Goal: Information Seeking & Learning: Learn about a topic

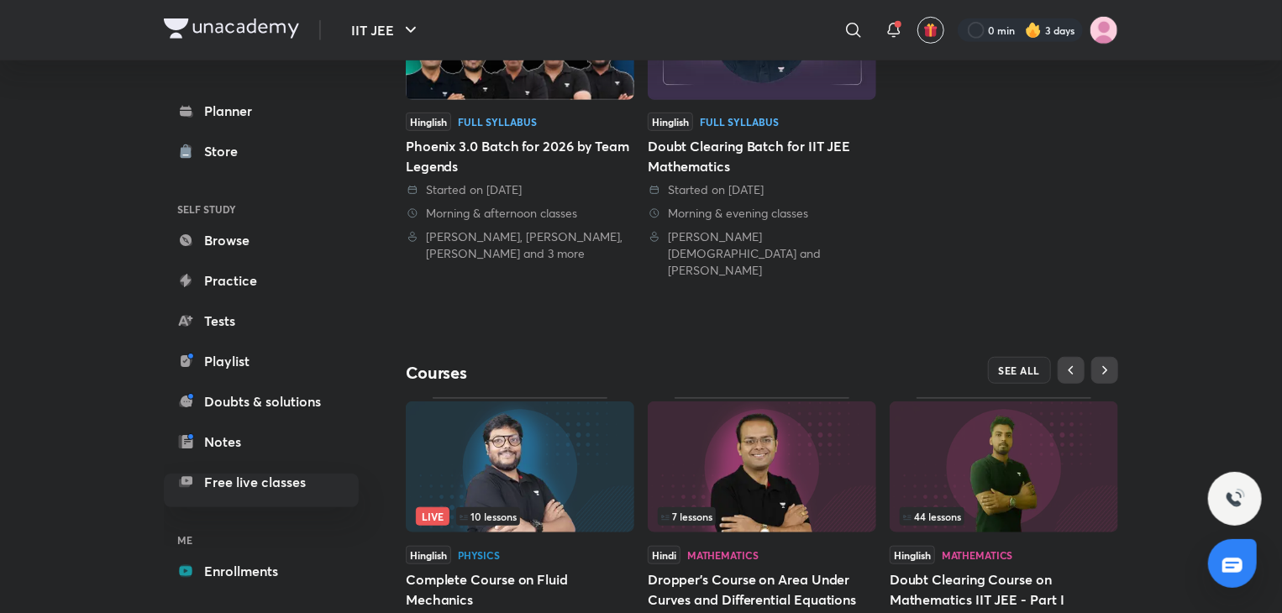
scroll to position [561, 0]
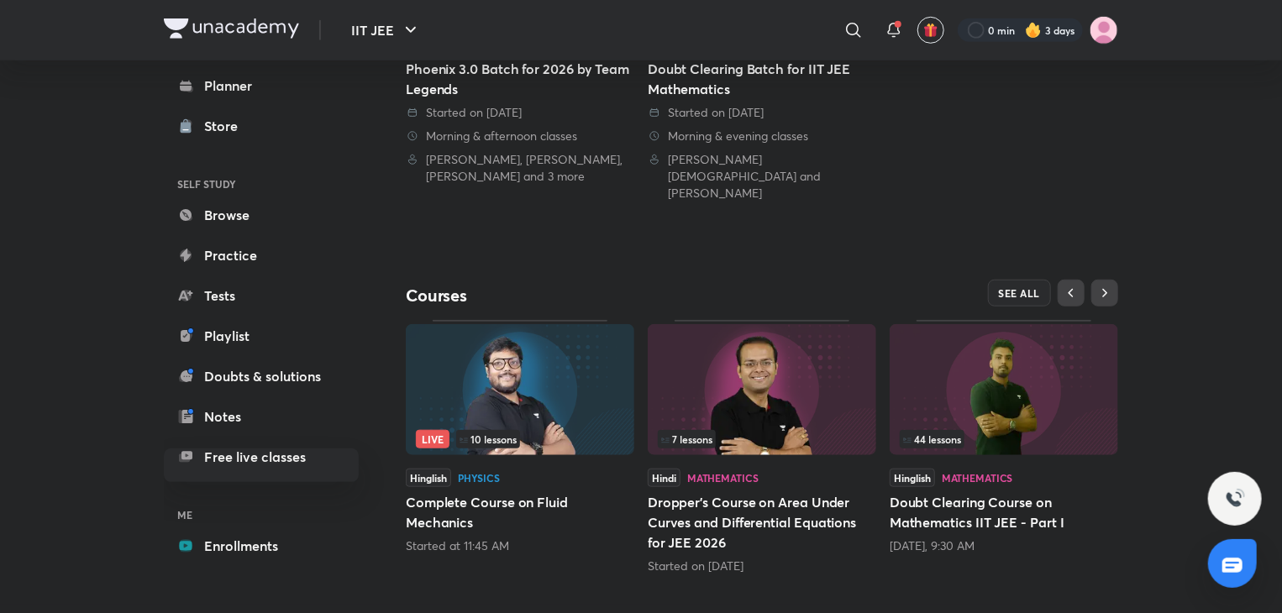
click at [929, 147] on div "Hinglish Full Syllabus Phoenix 3.0 Batch for 2026 by Team Legends Started on [D…" at bounding box center [762, 42] width 713 height 318
click at [1008, 285] on button "SEE ALL" at bounding box center [1020, 293] width 64 height 27
click at [1025, 287] on span "SEE ALL" at bounding box center [1020, 293] width 42 height 12
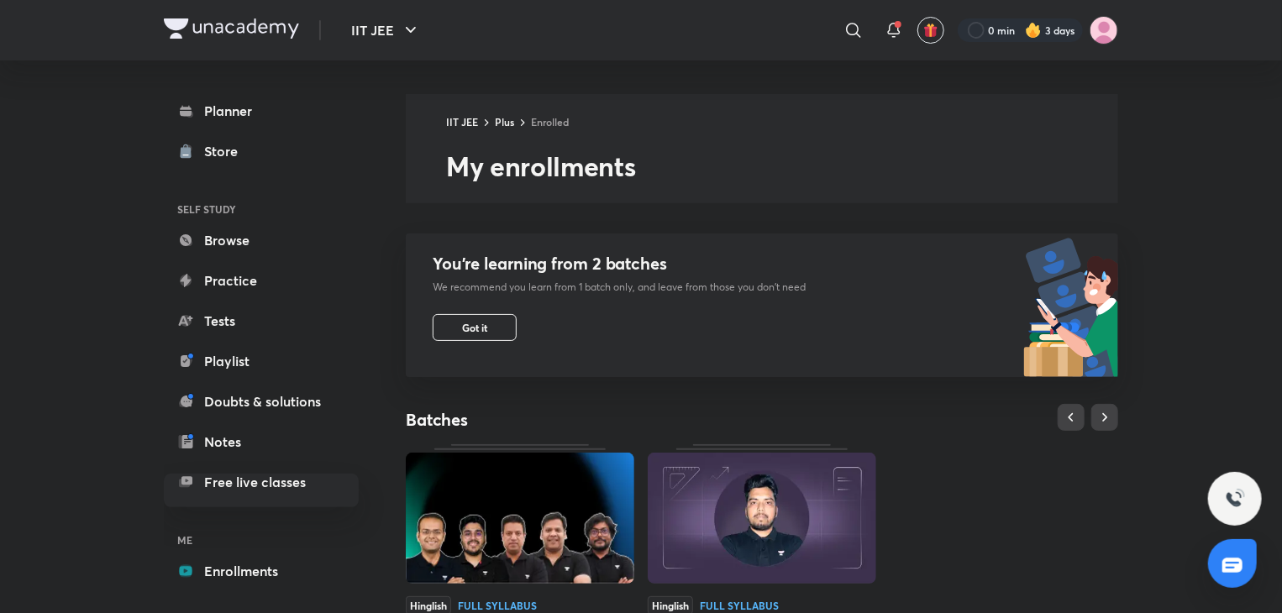
click at [910, 466] on div "Hinglish Full Syllabus Phoenix 3.0 Batch for 2026 by Team Legends Started on [D…" at bounding box center [762, 604] width 713 height 318
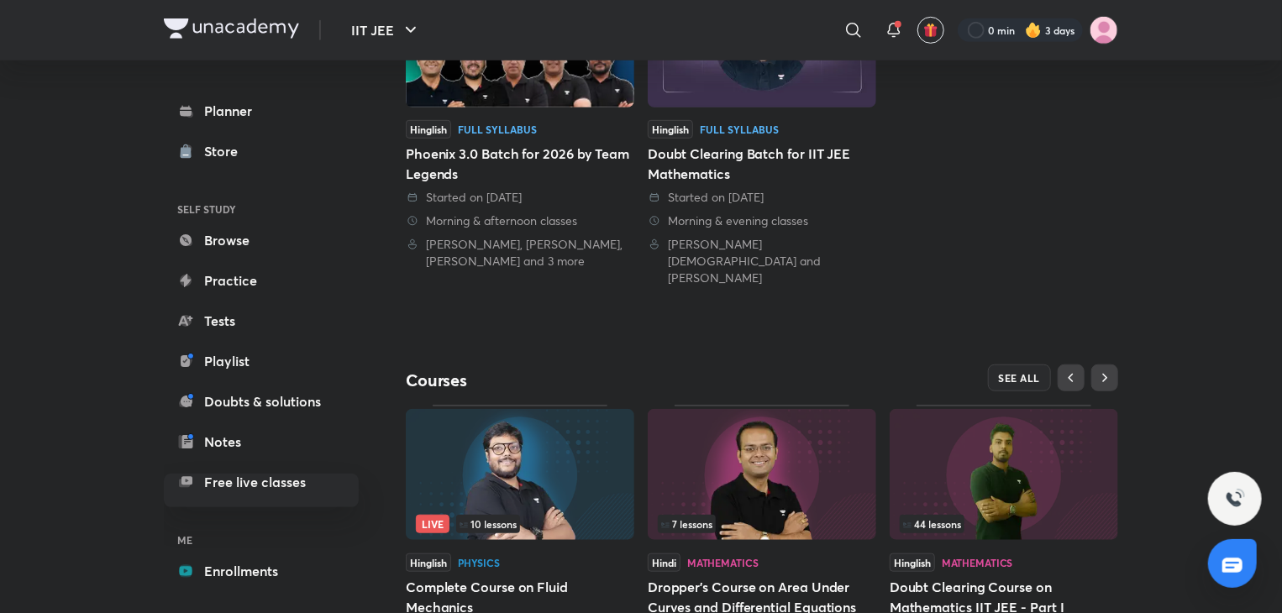
scroll to position [561, 0]
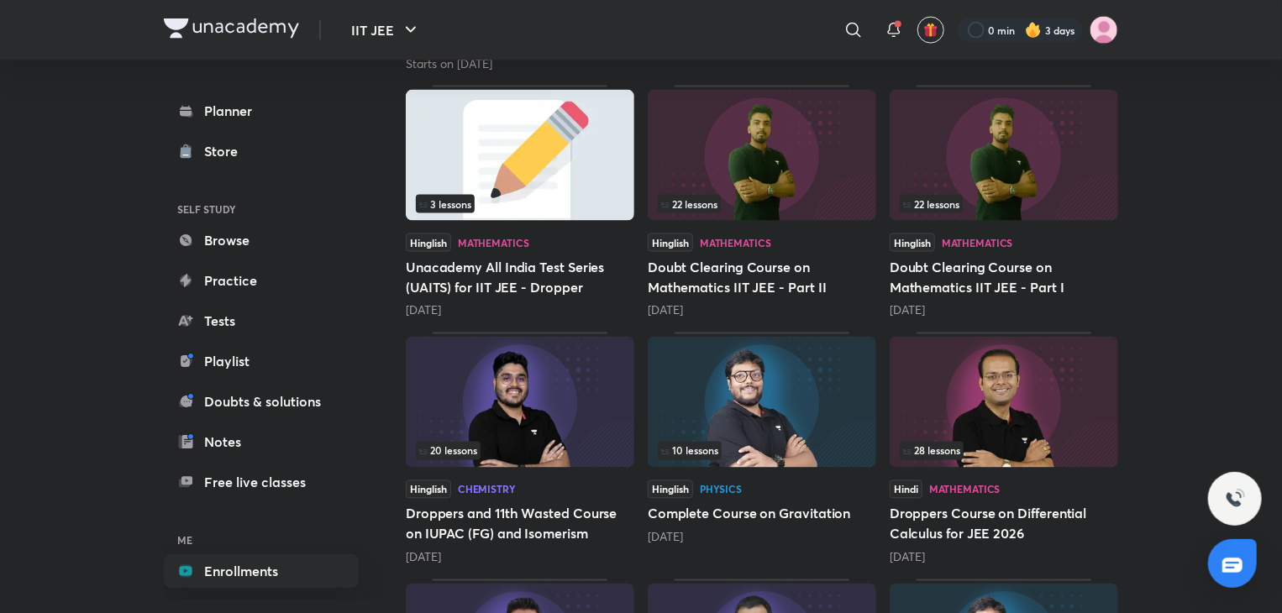
scroll to position [1308, 0]
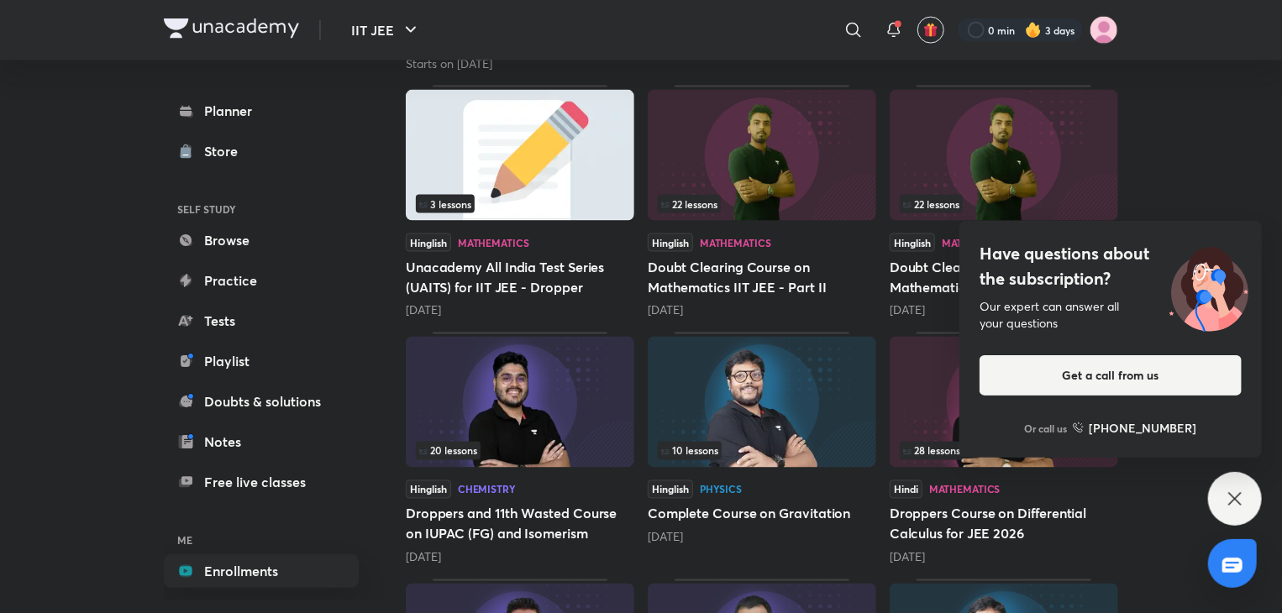
click at [866, 308] on div "[DATE]" at bounding box center [762, 311] width 229 height 17
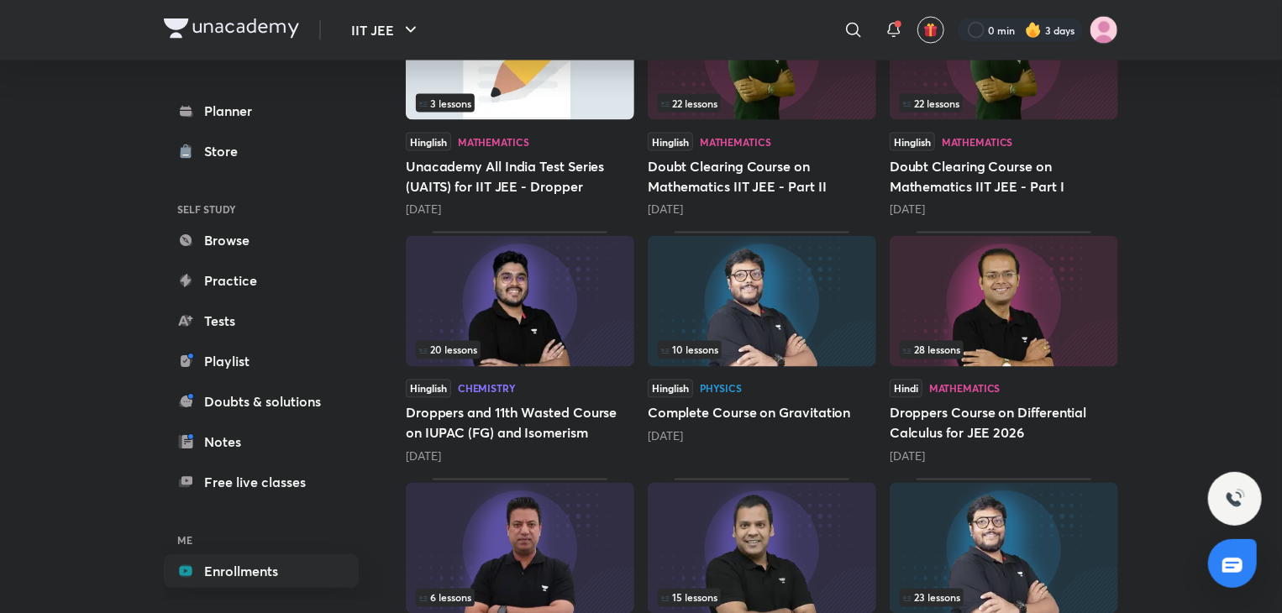
scroll to position [1435, 0]
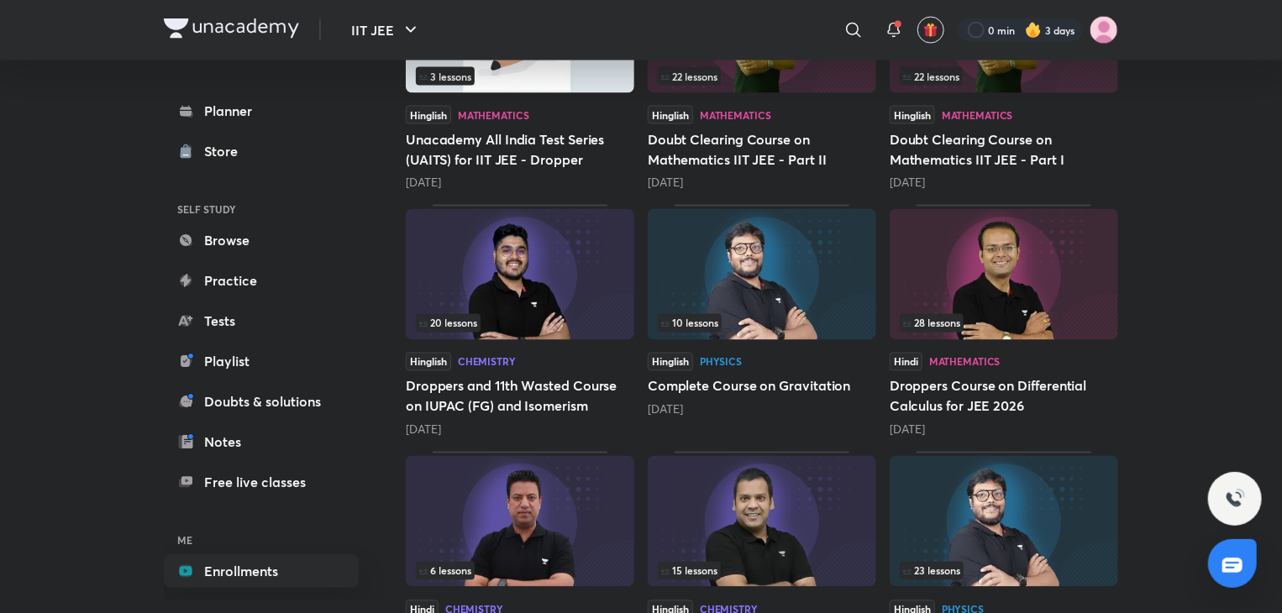
click at [1049, 323] on div "28 lessons" at bounding box center [1004, 323] width 208 height 18
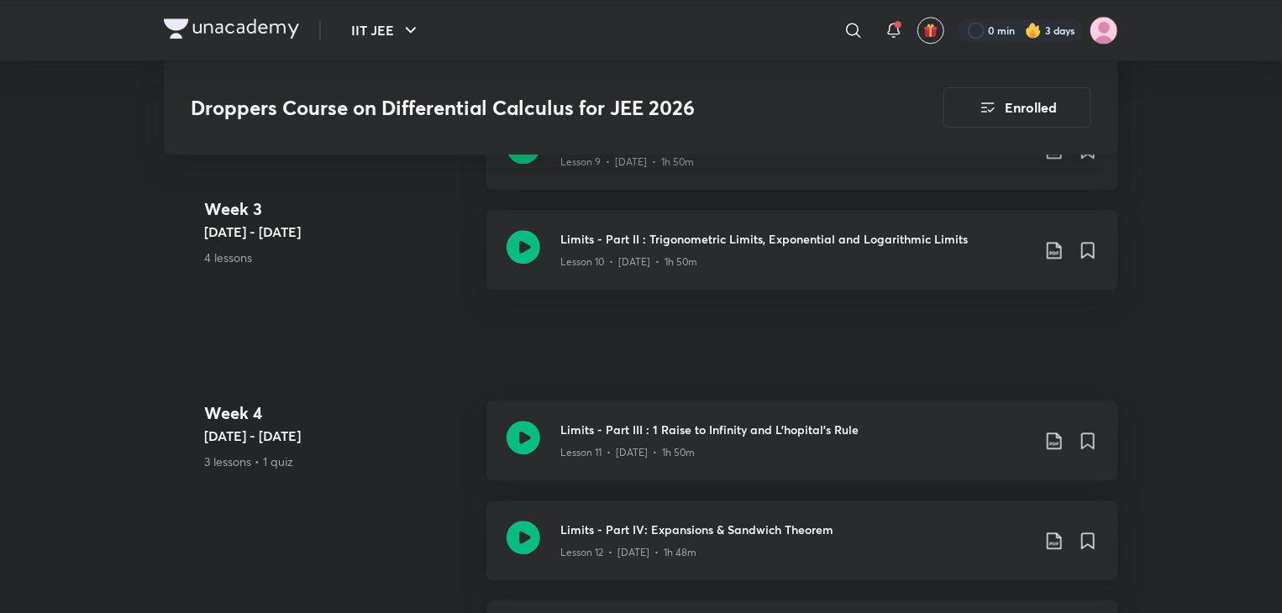
scroll to position [2161, 0]
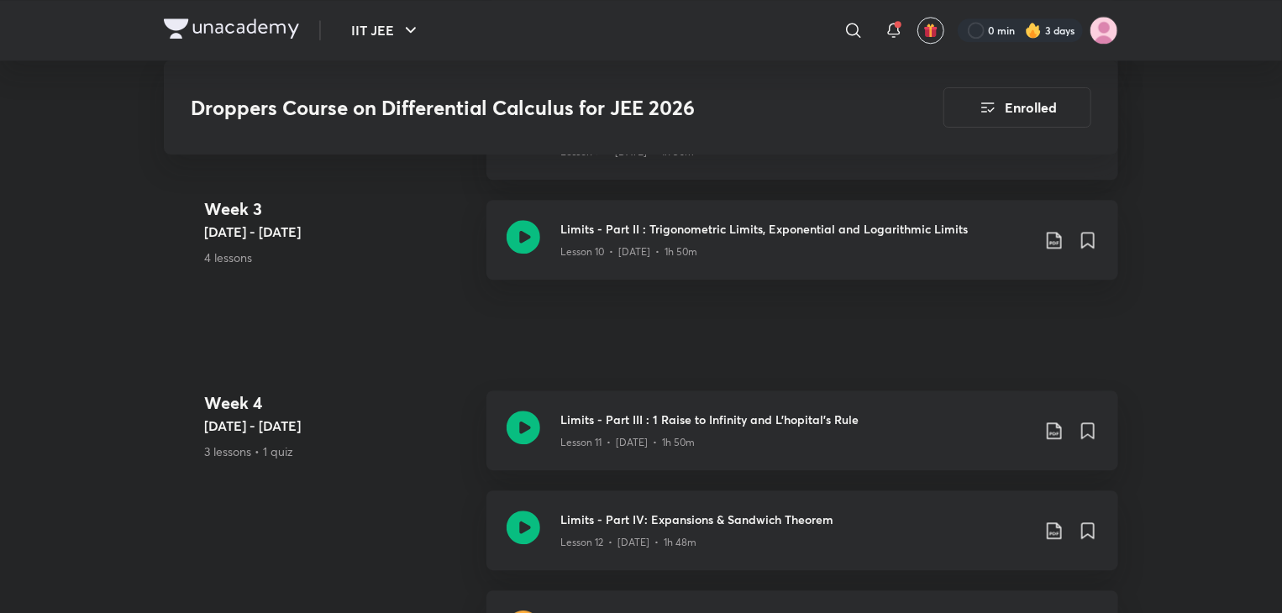
click at [1165, 381] on div "IIT JEE ​ 0 min 3 days Droppers Course on Differential Calculus for JEE 2026 En…" at bounding box center [641, 619] width 1282 height 5561
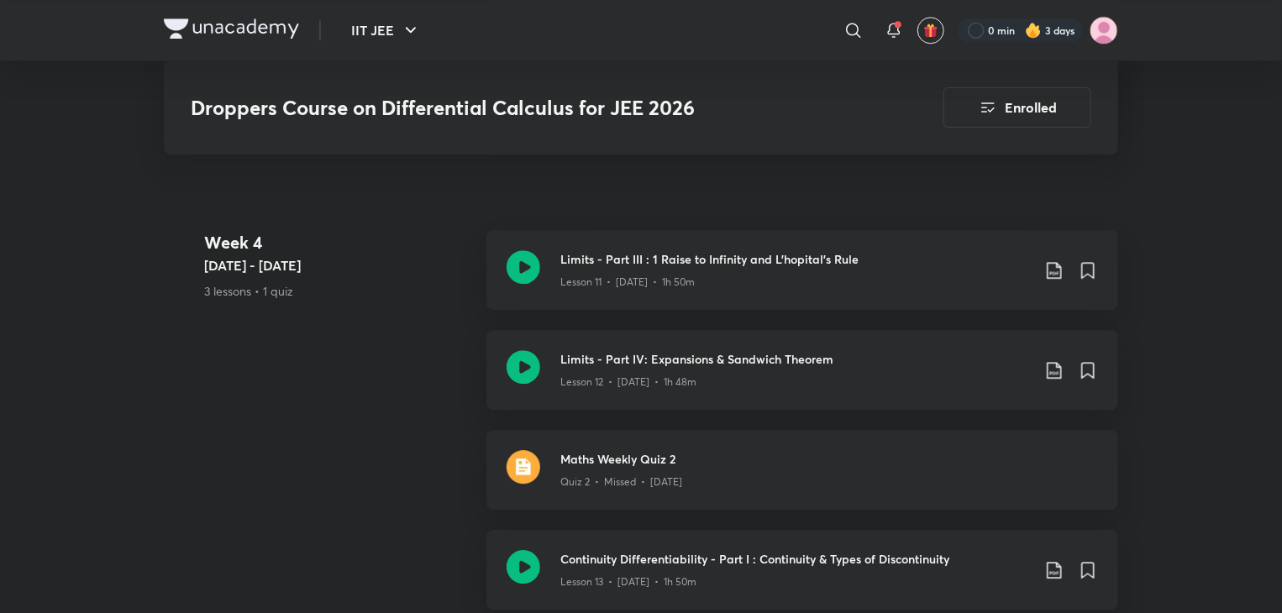
scroll to position [2324, 0]
click at [314, 337] on div "Week [DATE] - [DATE] 3 lessons • 1 quiz Limits - Part III : 1 Raise to Infinity…" at bounding box center [641, 429] width 955 height 400
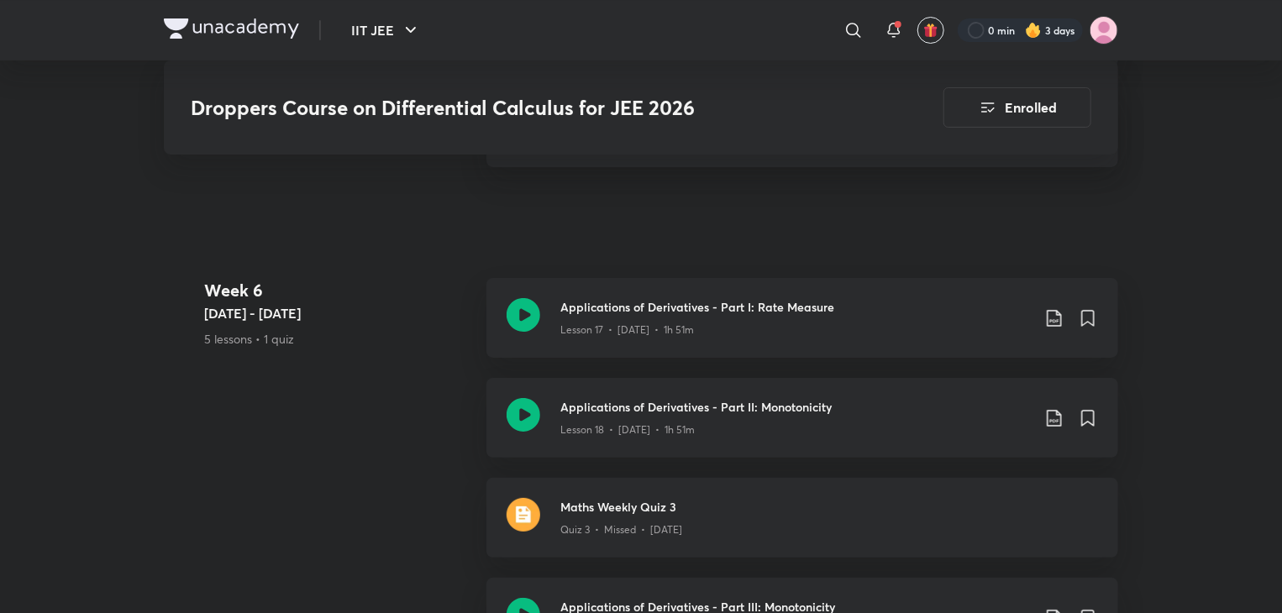
scroll to position [3172, 0]
click at [745, 417] on div "Lesson 18 • [DATE] • 1h 51m" at bounding box center [796, 428] width 471 height 22
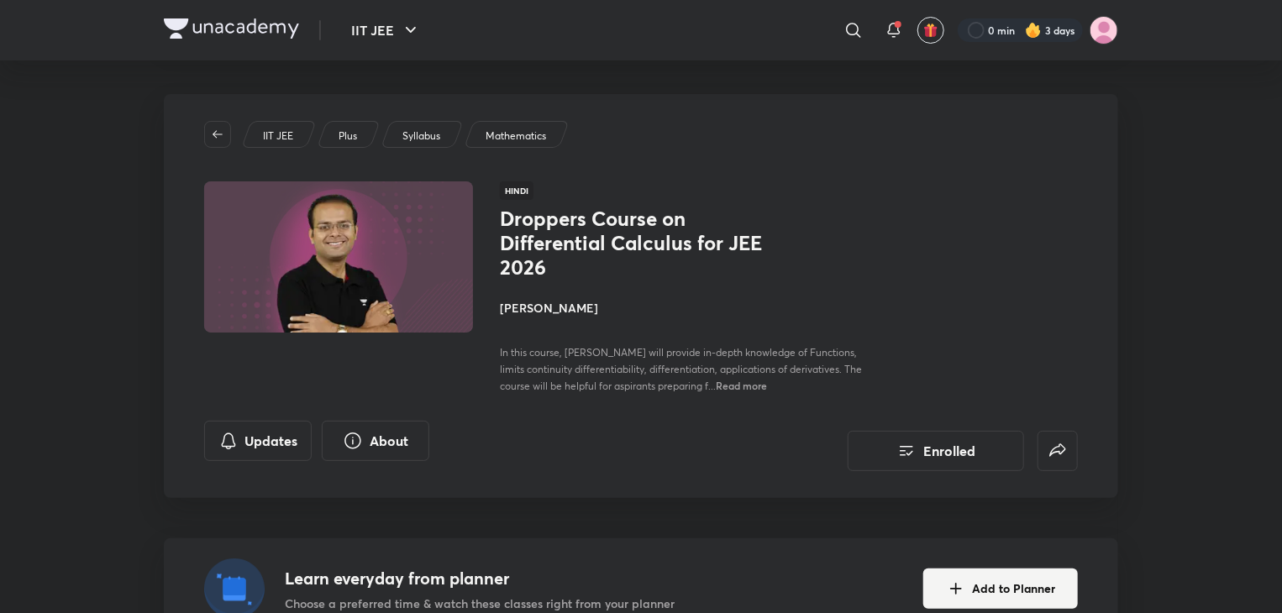
drag, startPoint x: 731, startPoint y: 401, endPoint x: 481, endPoint y: 344, distance: 256.9
click at [481, 344] on div "Hindi Droppers Course on Differential Calculus for JEE 2026 [PERSON_NAME] In th…" at bounding box center [641, 288] width 874 height 213
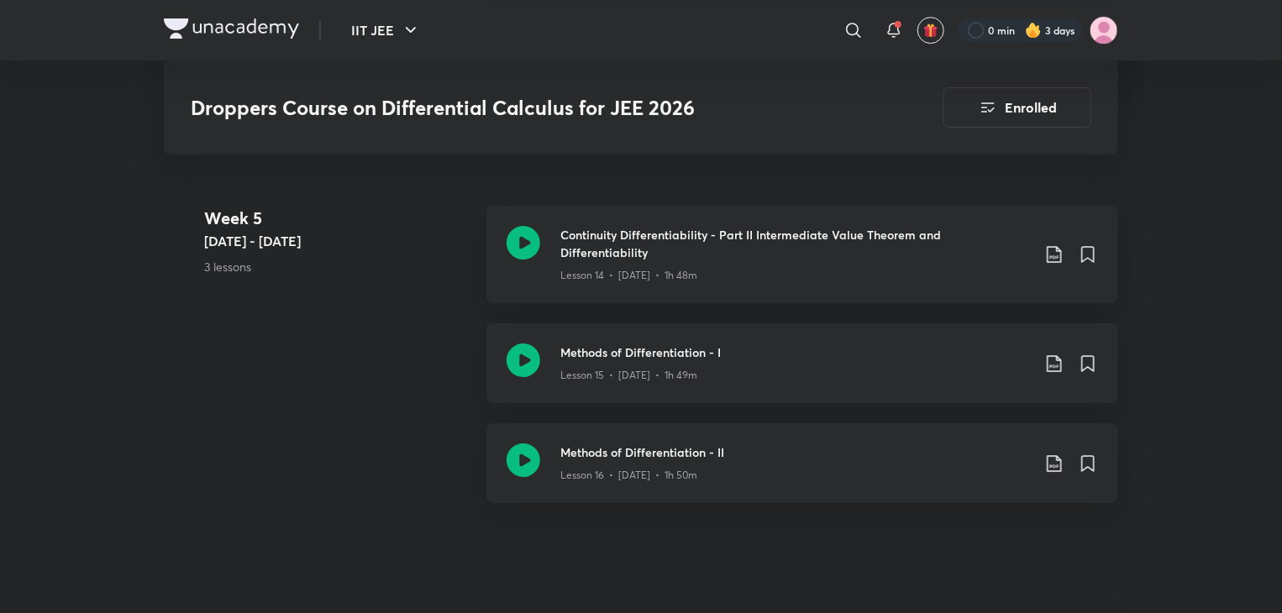
scroll to position [2837, 0]
click at [711, 461] on div "Lesson 16 • [DATE] • 1h 50m" at bounding box center [796, 472] width 471 height 22
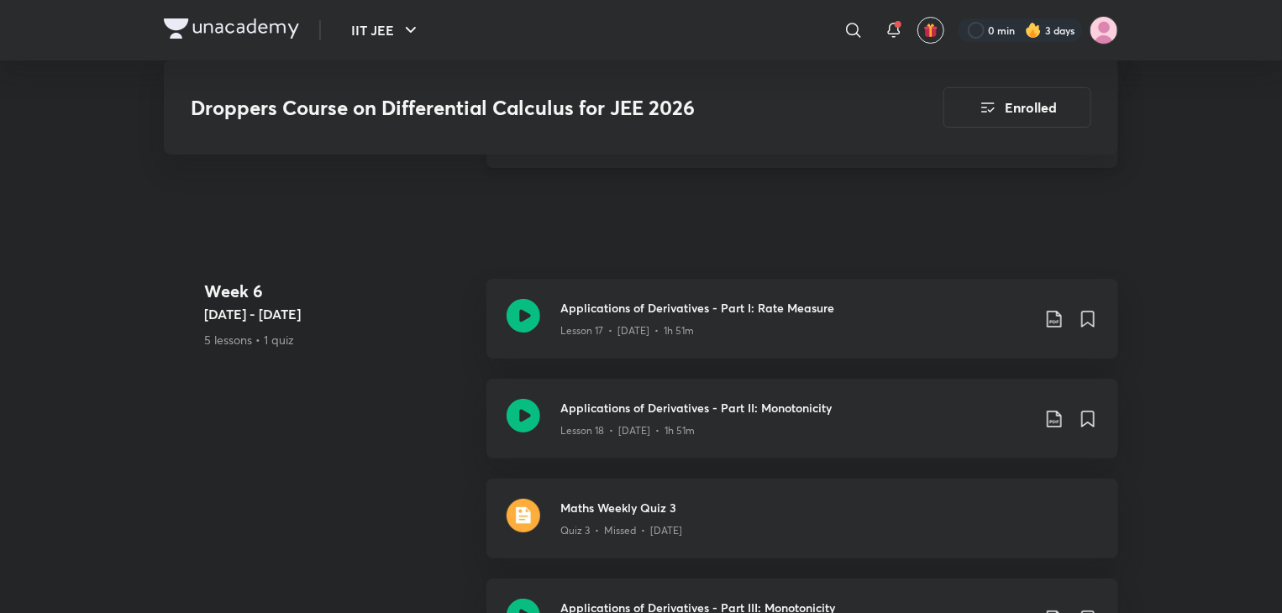
scroll to position [3173, 0]
click at [748, 416] on div "Lesson 18 • [DATE] • 1h 51m" at bounding box center [796, 427] width 471 height 22
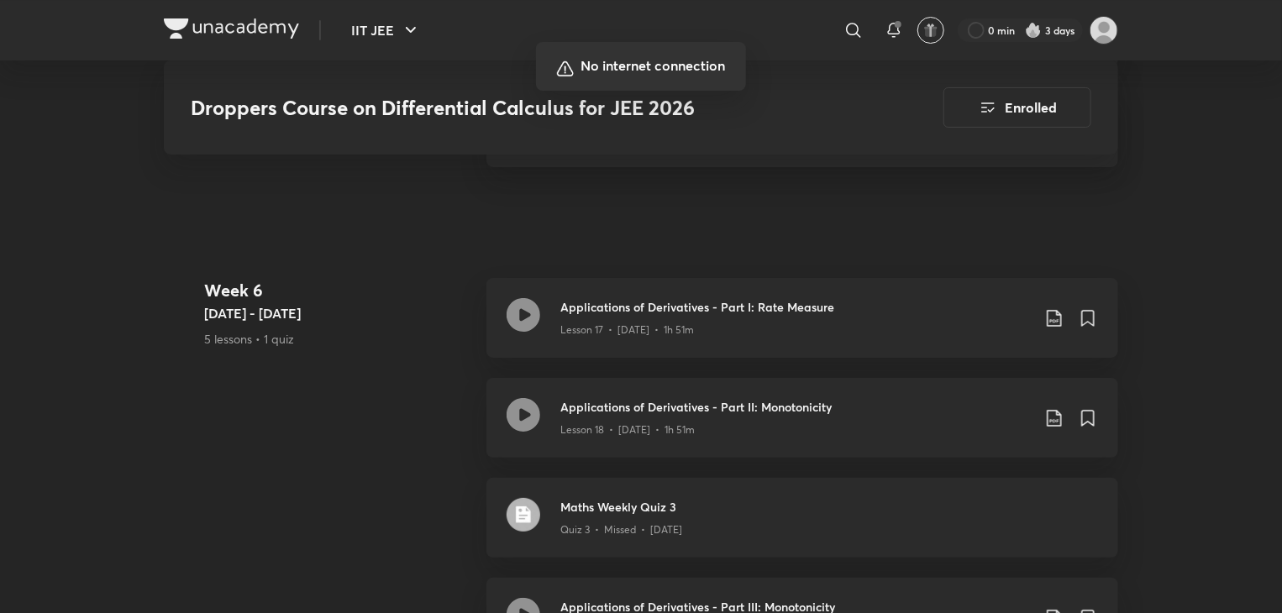
click at [894, 333] on div at bounding box center [641, 306] width 1282 height 613
click at [799, 8] on div at bounding box center [641, 306] width 1282 height 613
click at [874, 320] on div at bounding box center [641, 306] width 1282 height 613
click at [884, 292] on div at bounding box center [641, 306] width 1282 height 613
click at [679, 431] on div at bounding box center [641, 306] width 1282 height 613
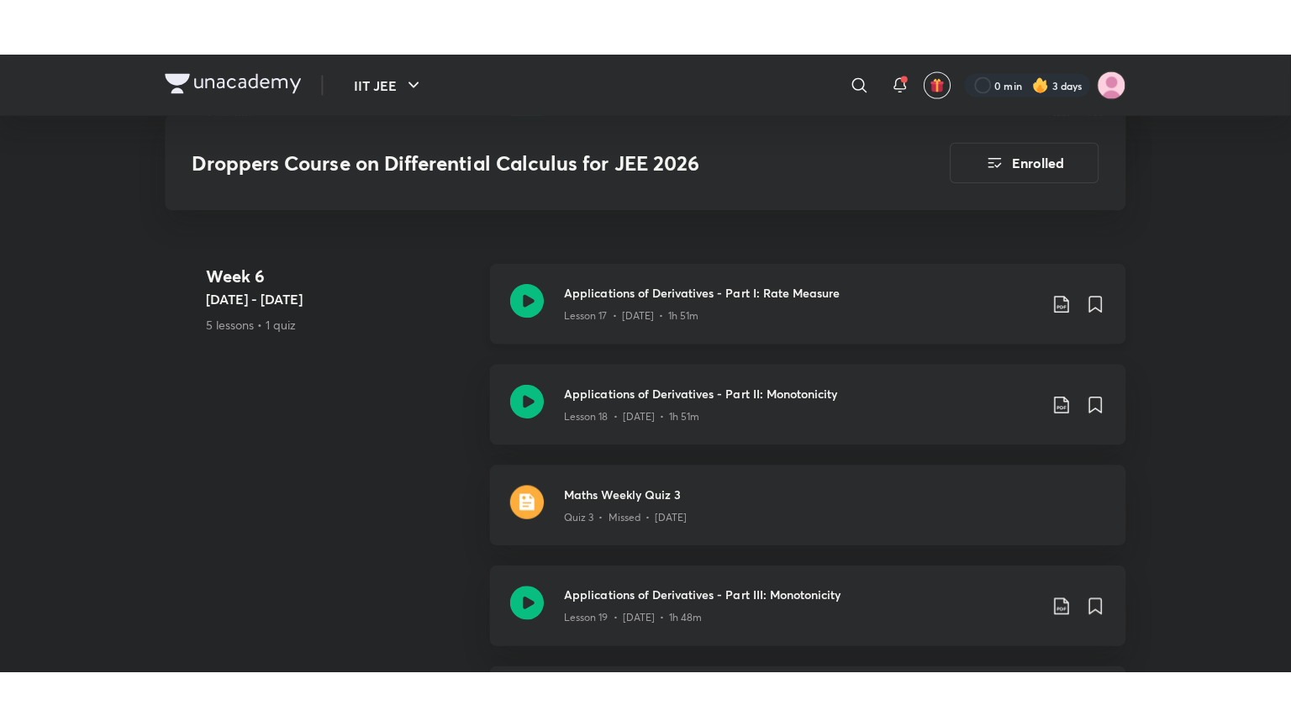
scroll to position [3246, 0]
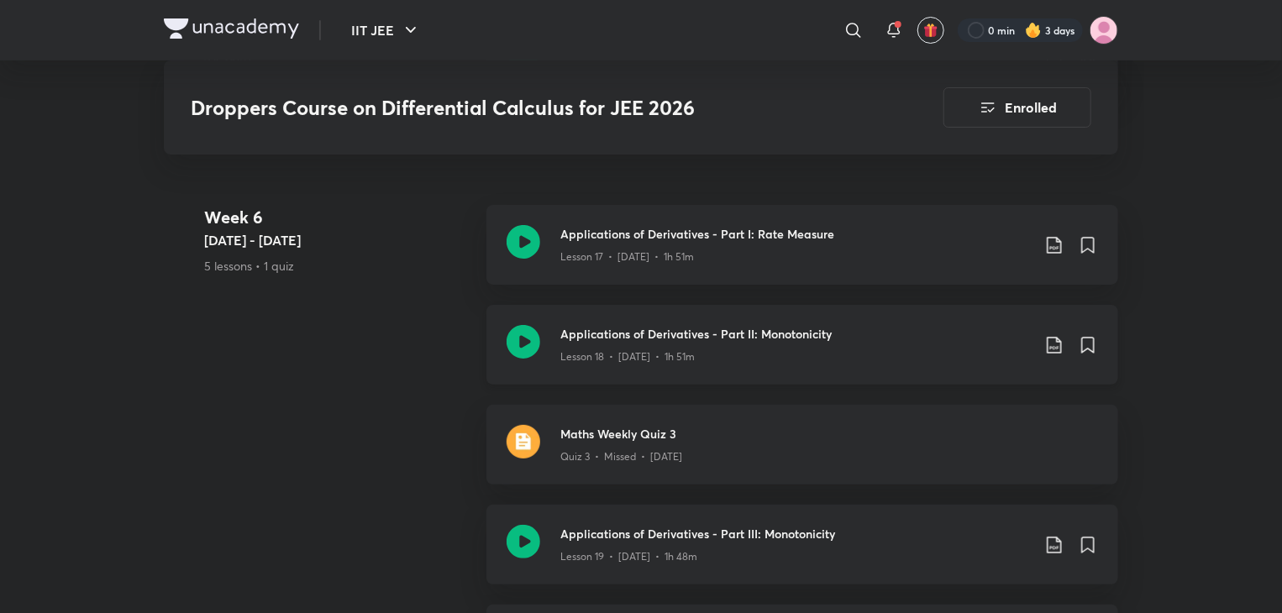
click at [729, 325] on h3 "Applications of Derivatives - Part II: Monotonicity" at bounding box center [796, 334] width 471 height 18
